Goal: Find specific page/section: Find specific page/section

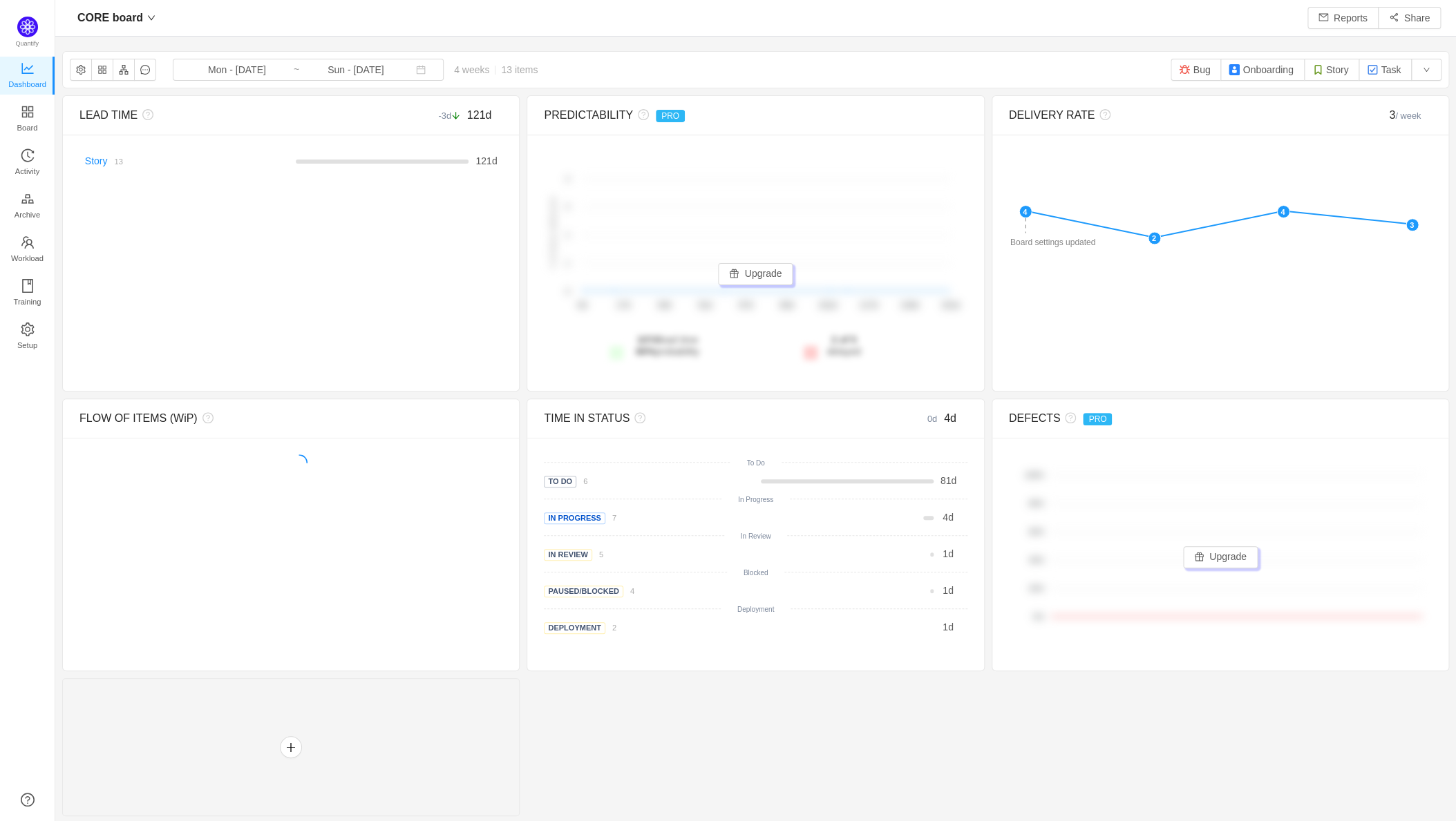
scroll to position [802, 1372]
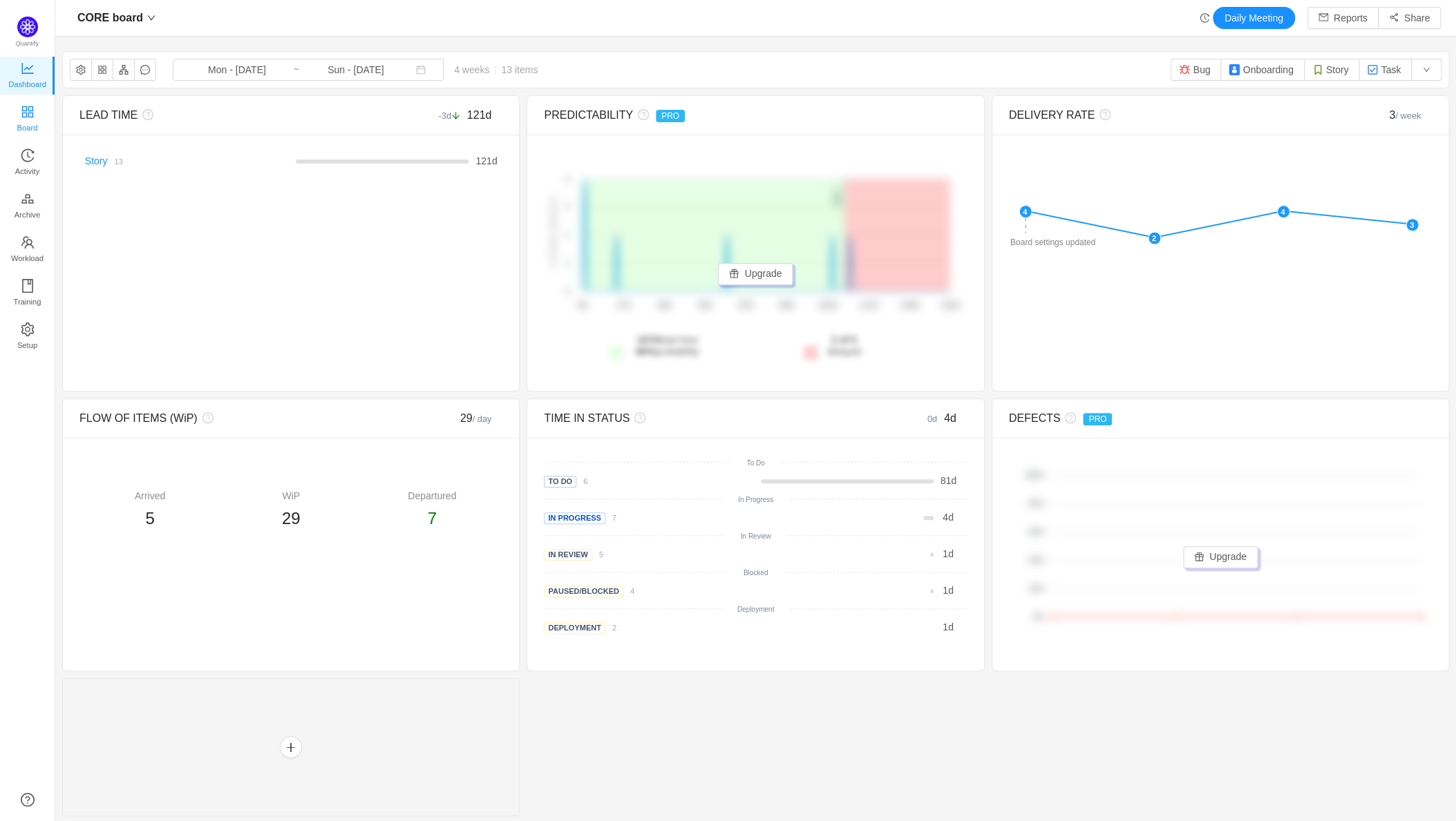
click at [34, 111] on link "Board" at bounding box center [27, 119] width 14 height 27
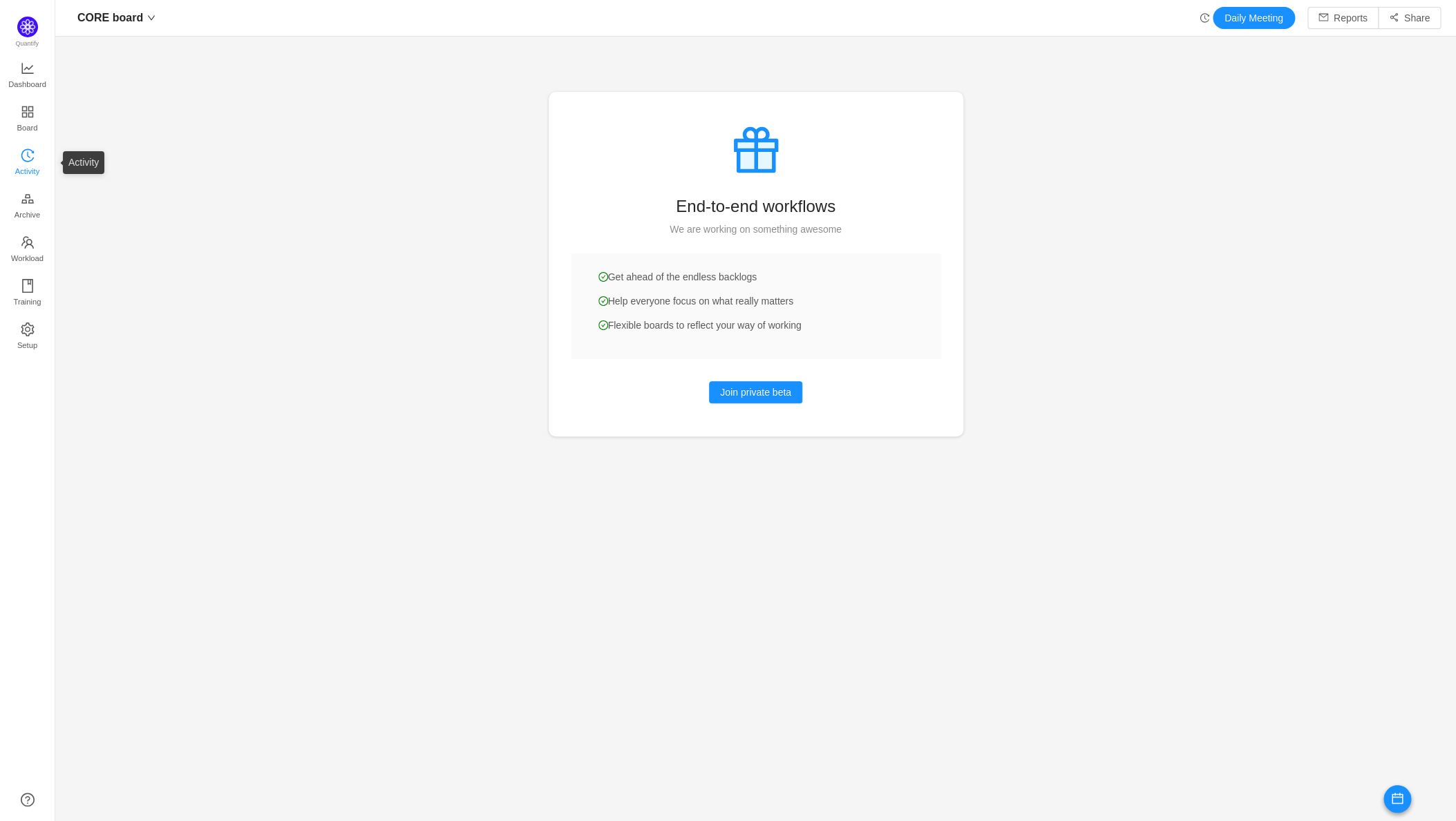
click at [29, 161] on span "Activity" at bounding box center [27, 171] width 24 height 27
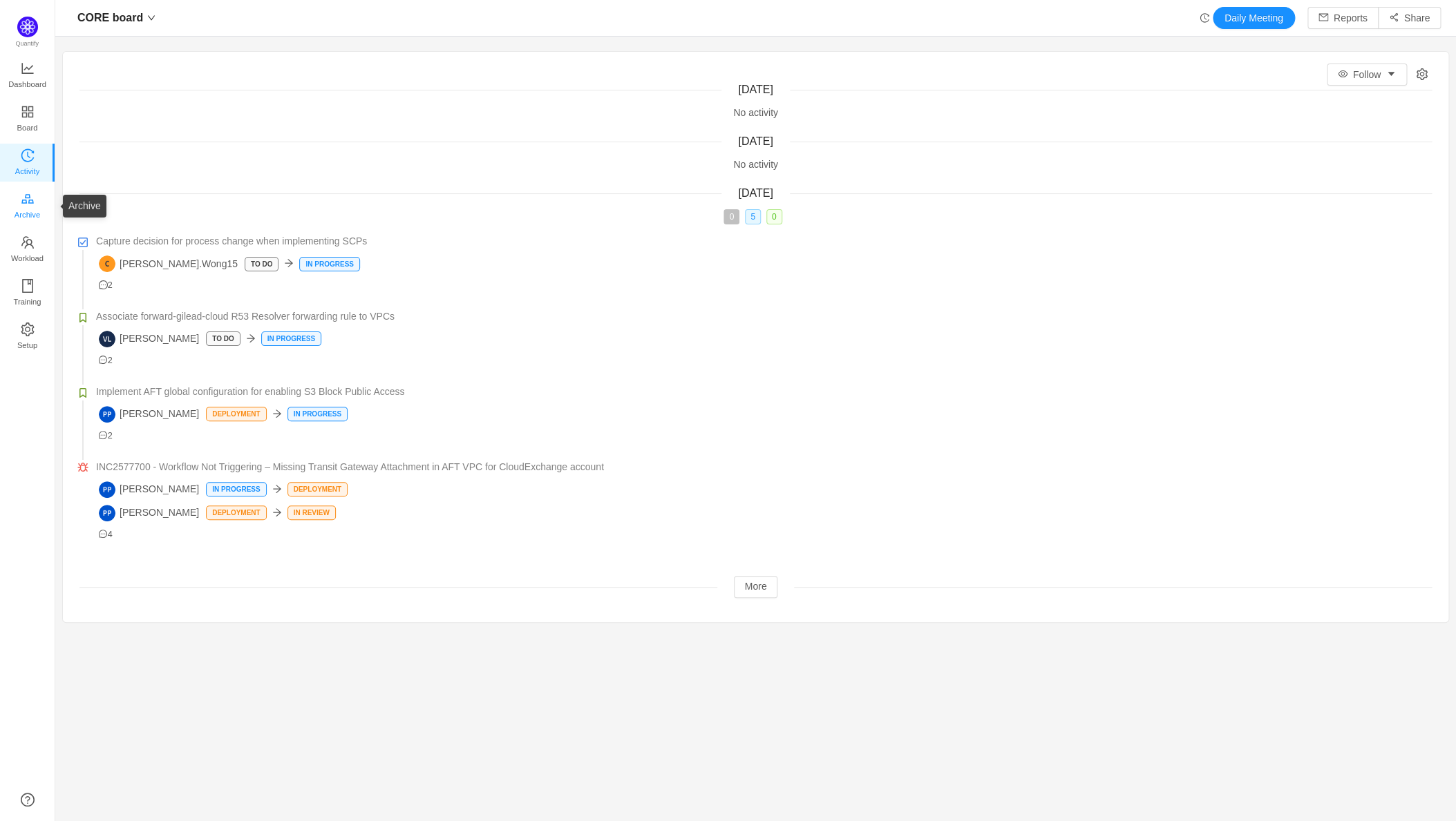
click at [21, 198] on link "Archive" at bounding box center [27, 206] width 14 height 27
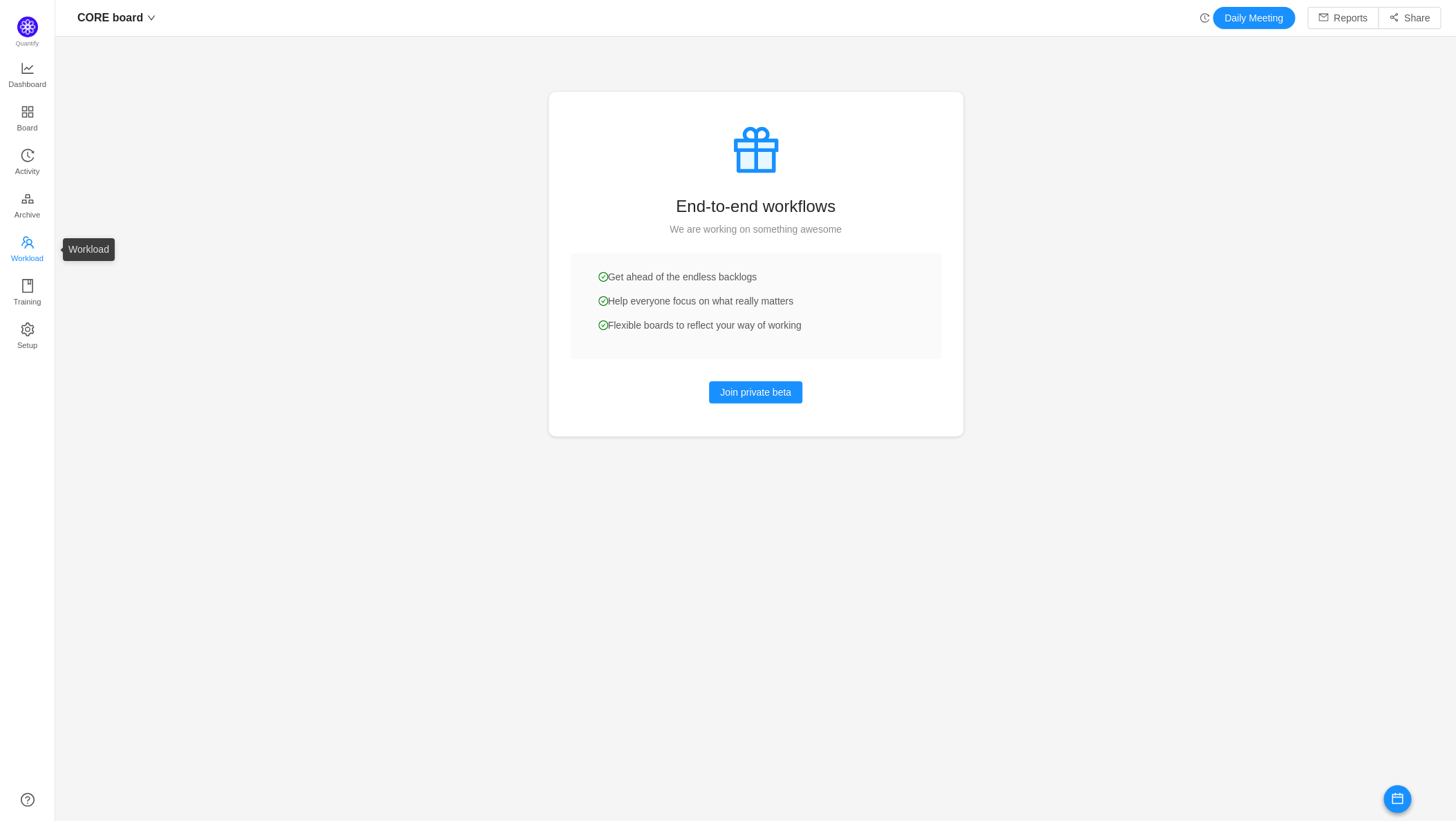
click at [21, 256] on span "Workload" at bounding box center [27, 258] width 32 height 27
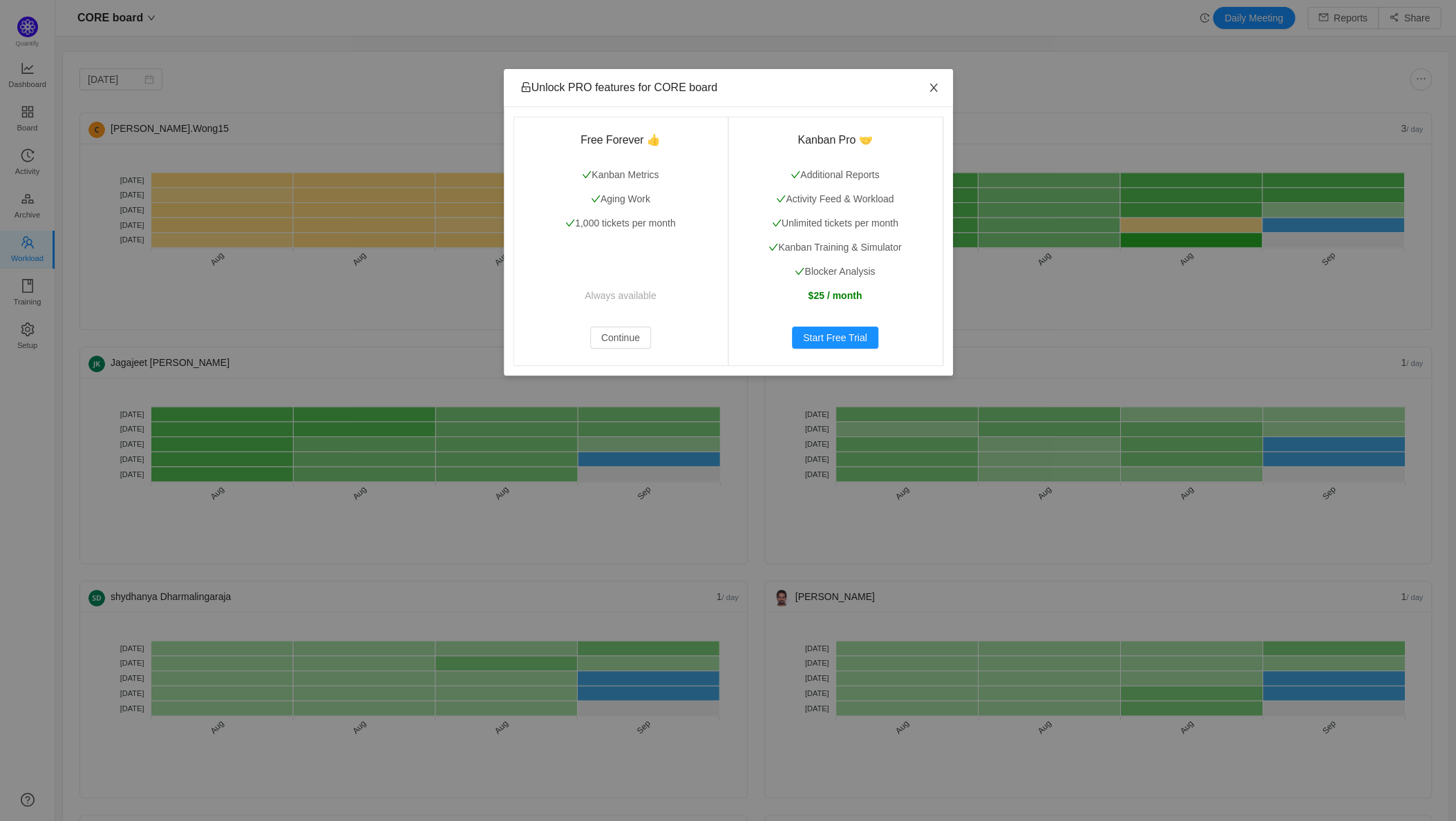
click at [936, 95] on span "Close" at bounding box center [934, 88] width 39 height 39
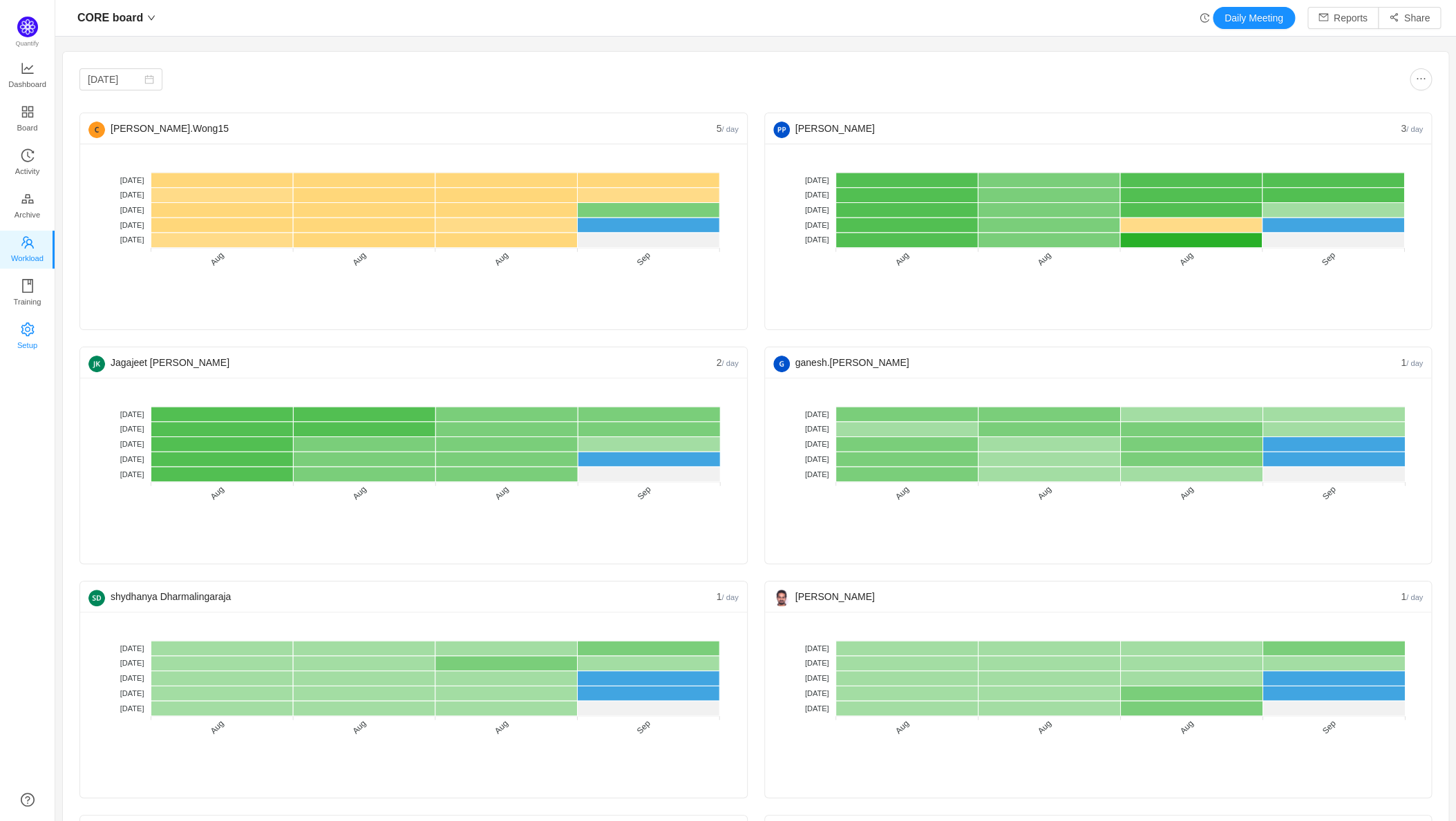
click at [27, 325] on icon "icon: setting" at bounding box center [27, 329] width 14 height 14
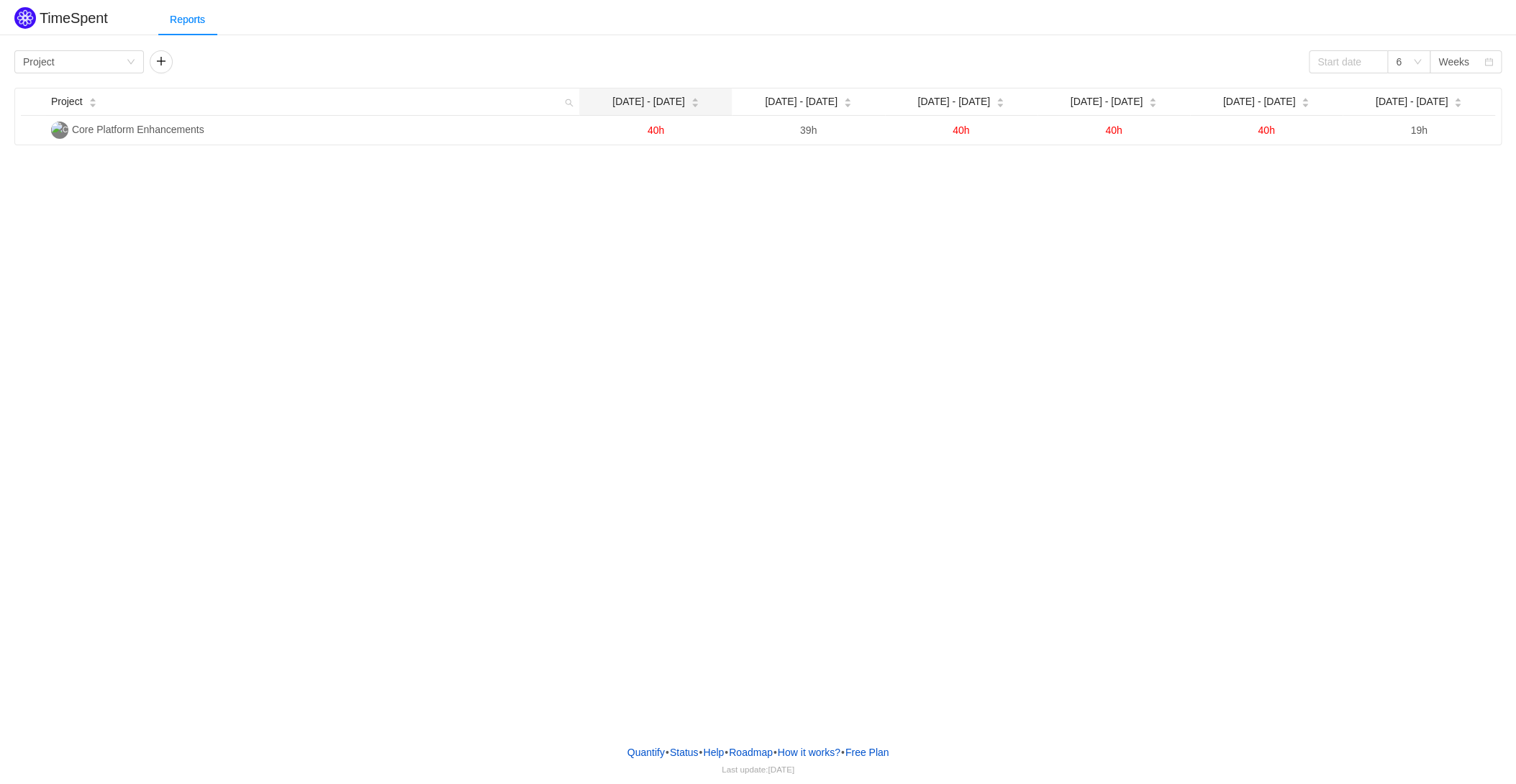
click at [697, 97] on div "[DATE] - [DATE]" at bounding box center [655, 102] width 87 height 15
click at [1413, 62] on icon "icon: down" at bounding box center [1417, 62] width 9 height 9
click at [1405, 156] on li "12" at bounding box center [1408, 159] width 43 height 23
